Goal: Navigation & Orientation: Find specific page/section

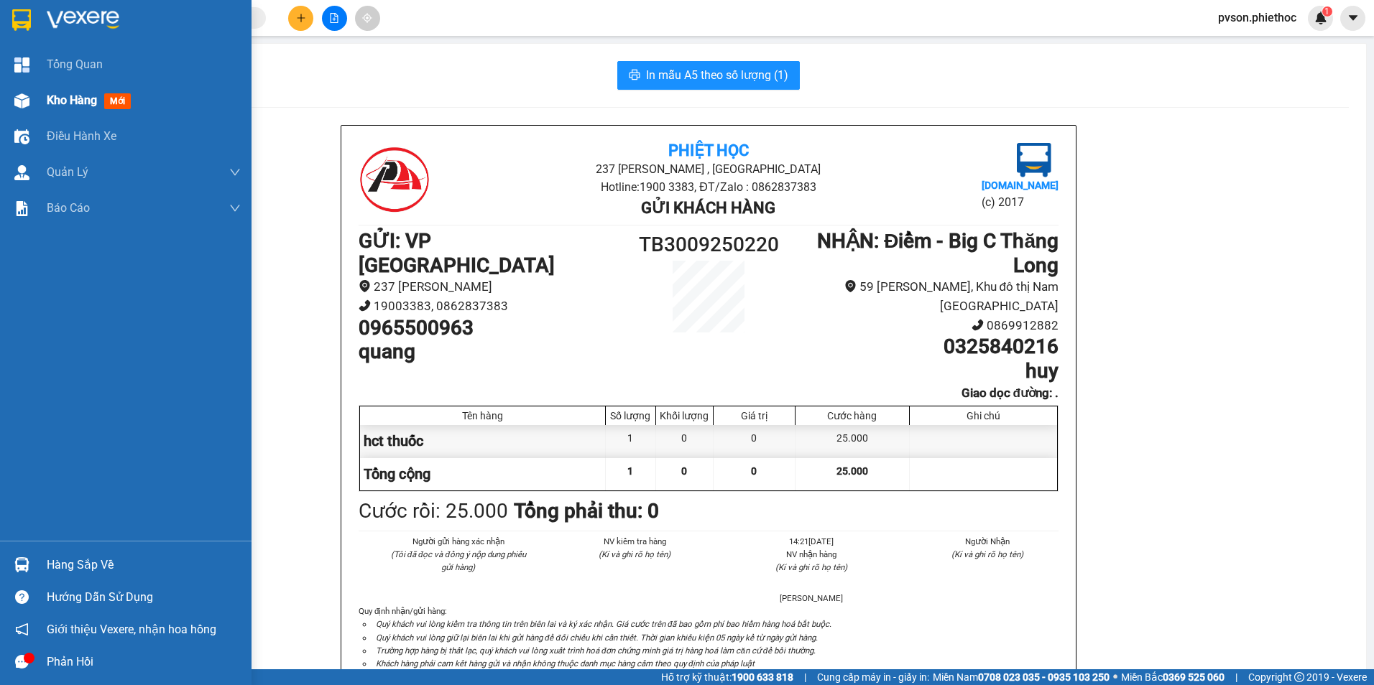
click at [26, 103] on img at bounding box center [21, 100] width 15 height 15
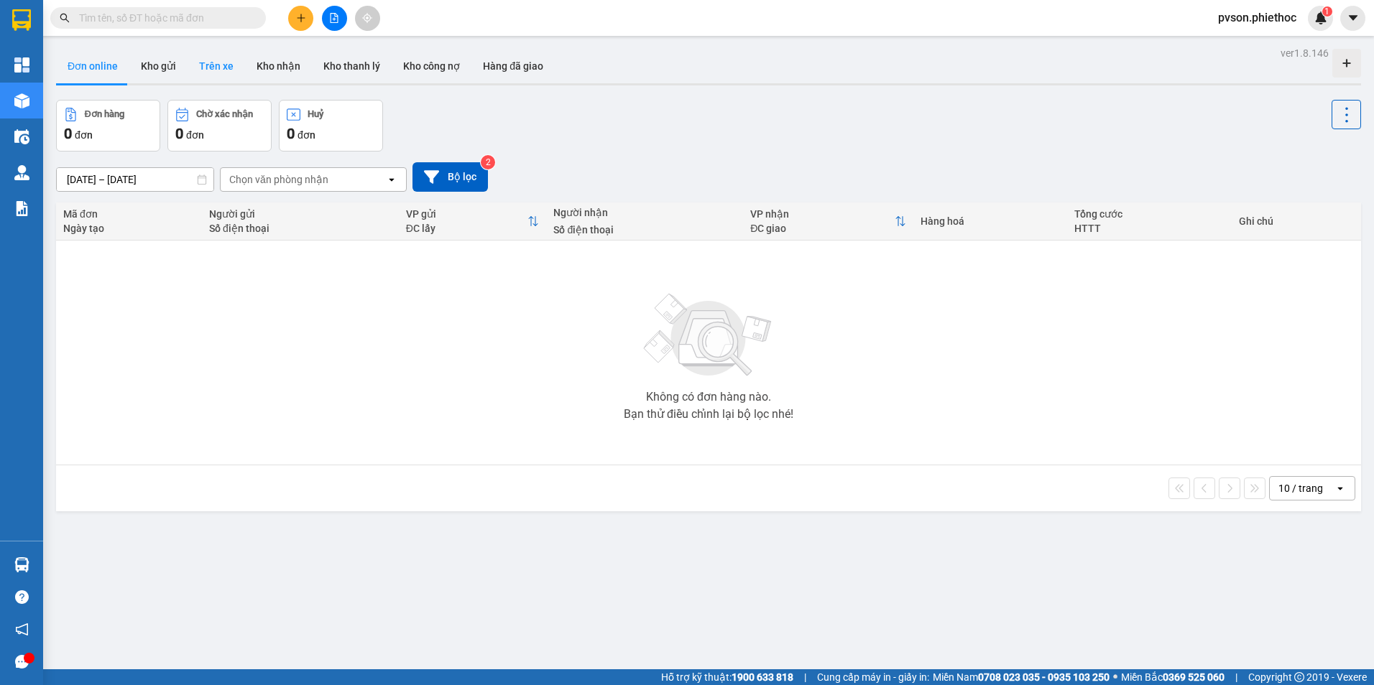
click at [221, 68] on button "Trên xe" at bounding box center [216, 66] width 57 height 34
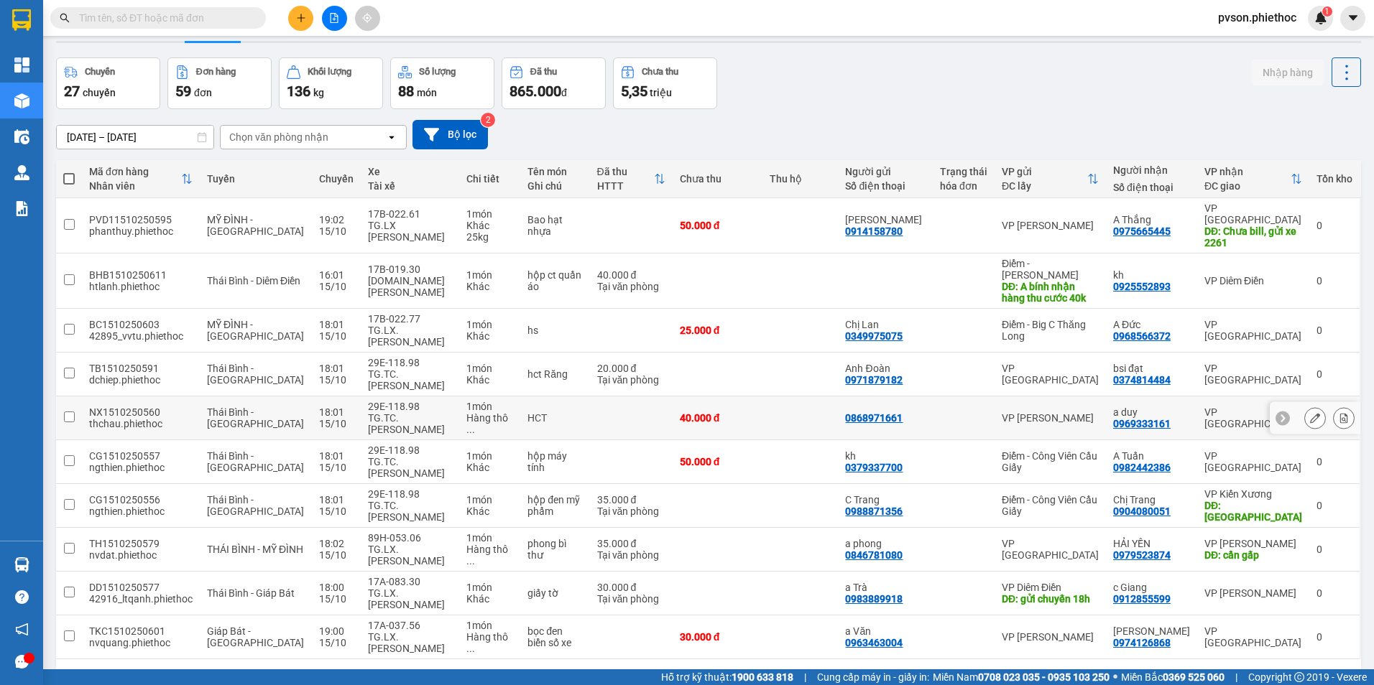
scroll to position [66, 0]
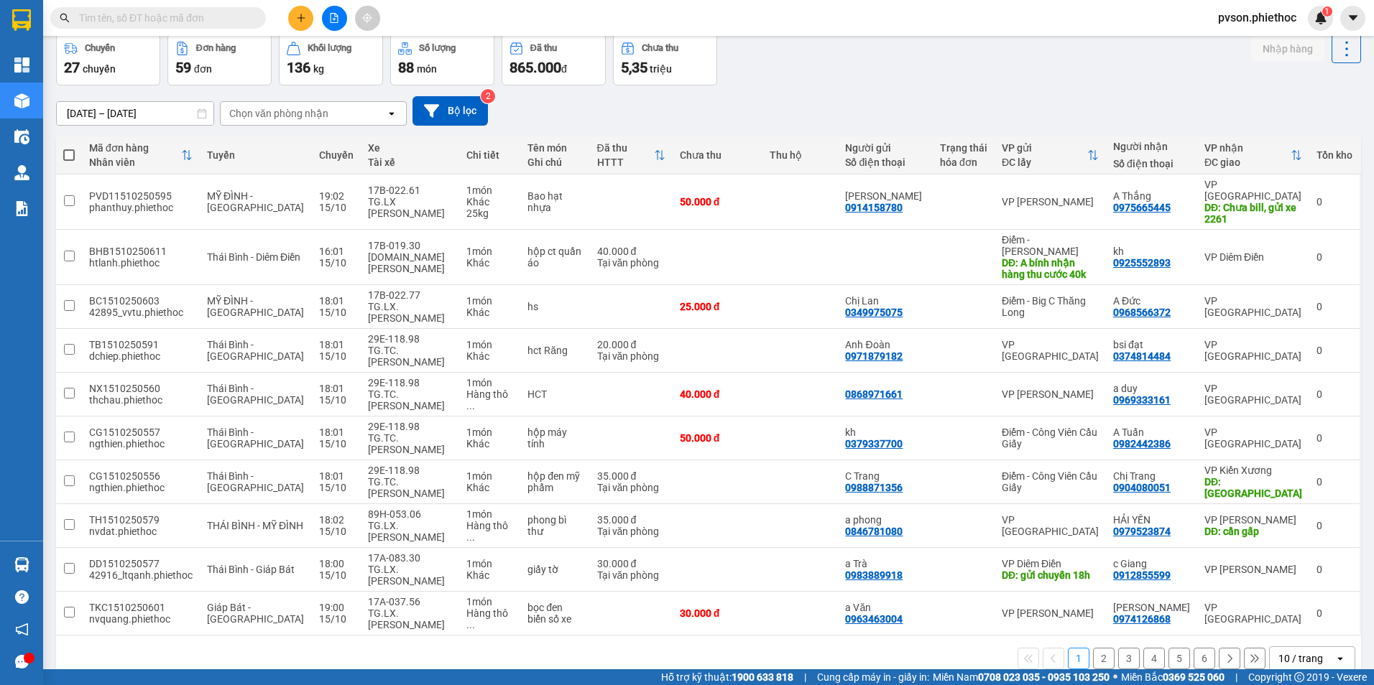
click at [1290, 652] on div "10 / trang" at bounding box center [1300, 659] width 45 height 14
click at [1295, 530] on span "100 / trang" at bounding box center [1295, 535] width 52 height 14
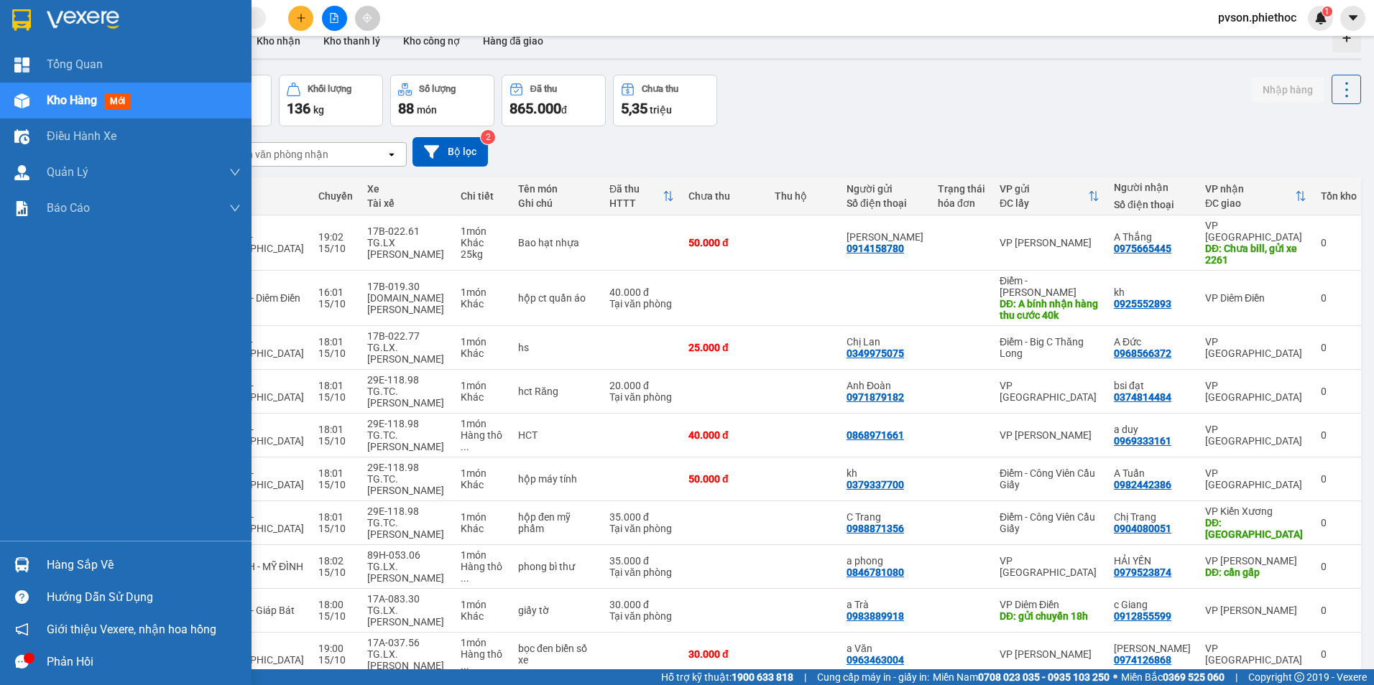
scroll to position [0, 0]
